Goal: Find contact information: Find contact information

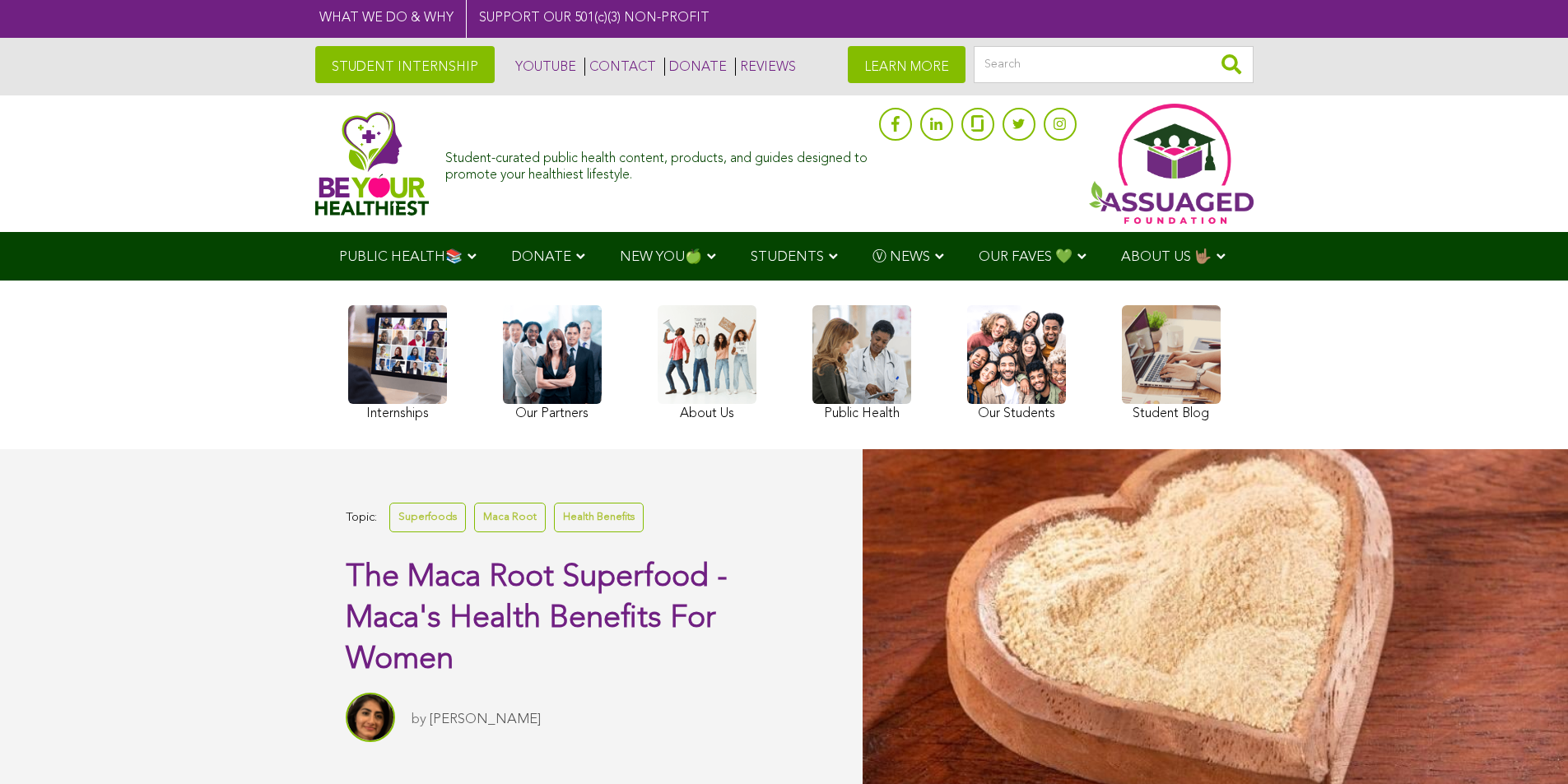
click at [584, 64] on link "CONTACT" at bounding box center [620, 66] width 72 height 18
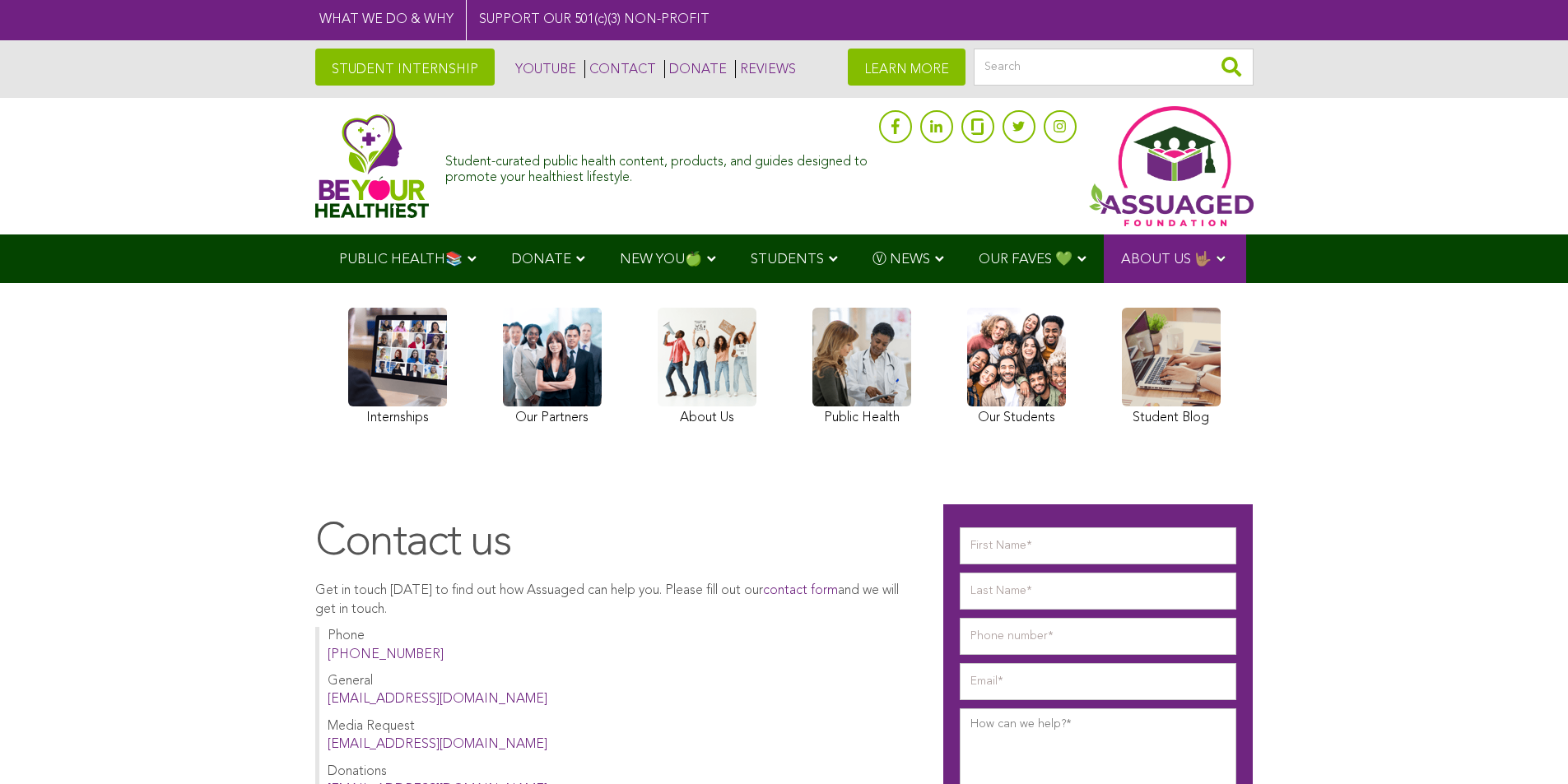
click at [584, 68] on link "CONTACT" at bounding box center [620, 68] width 72 height 18
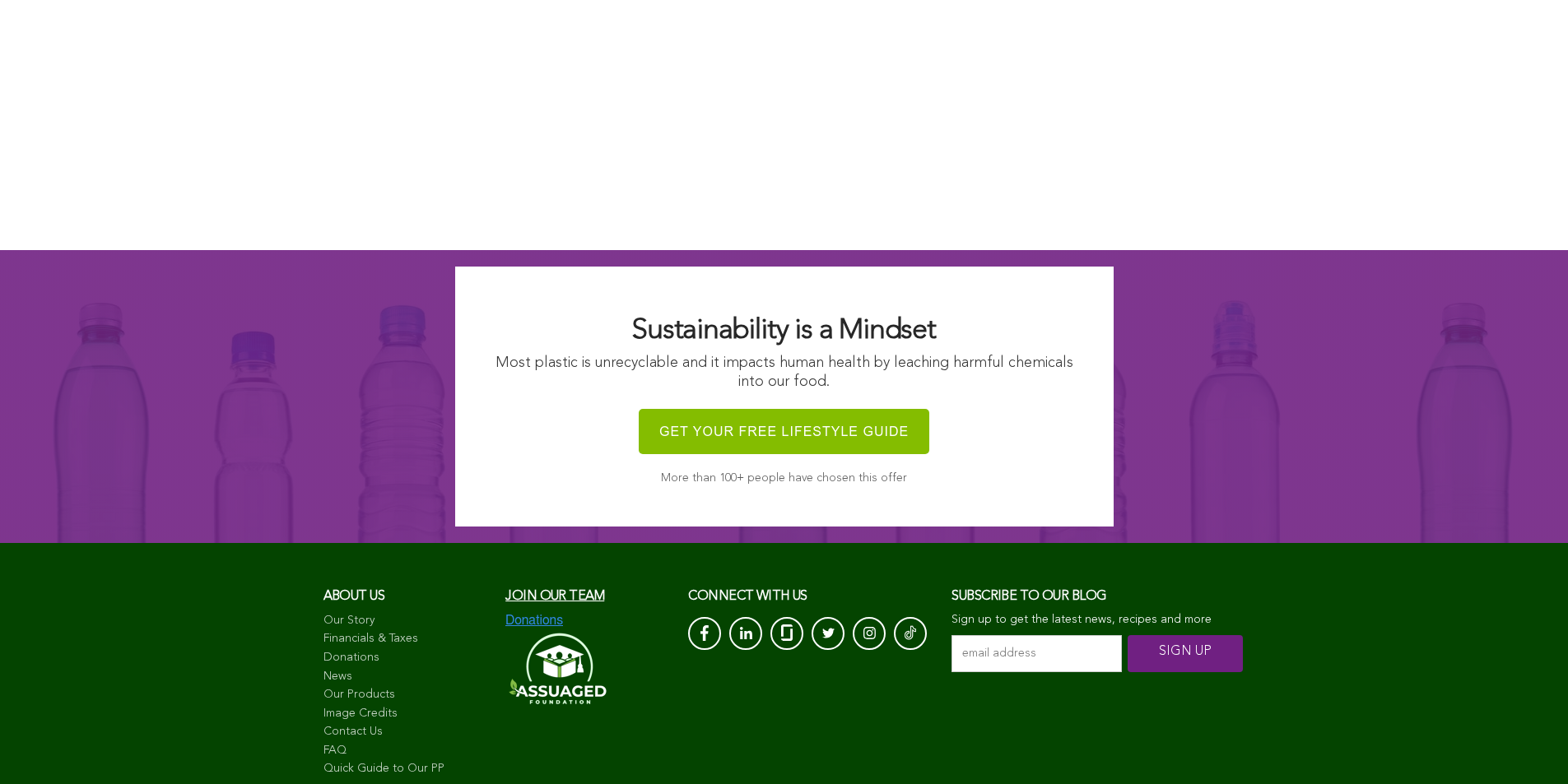
scroll to position [1486, 0]
